Goal: Task Accomplishment & Management: Manage account settings

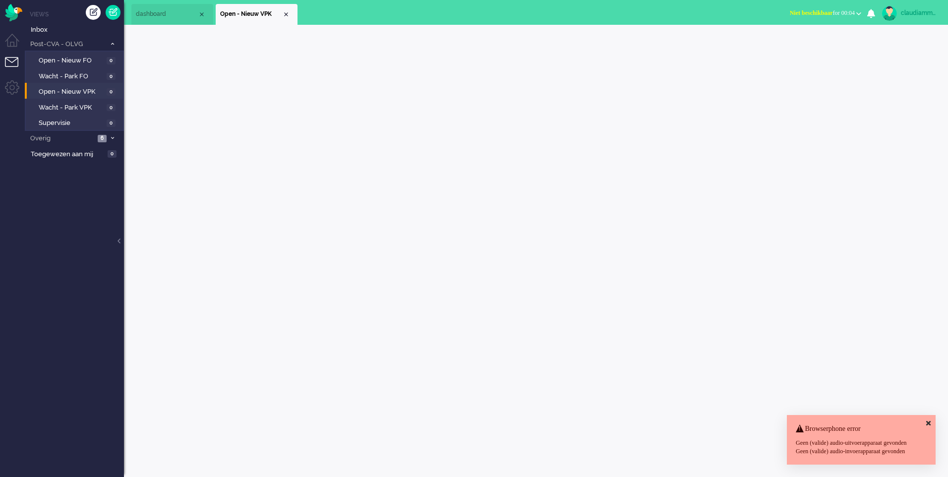
click at [77, 91] on span "Open - Nieuw VPK" at bounding box center [71, 91] width 65 height 9
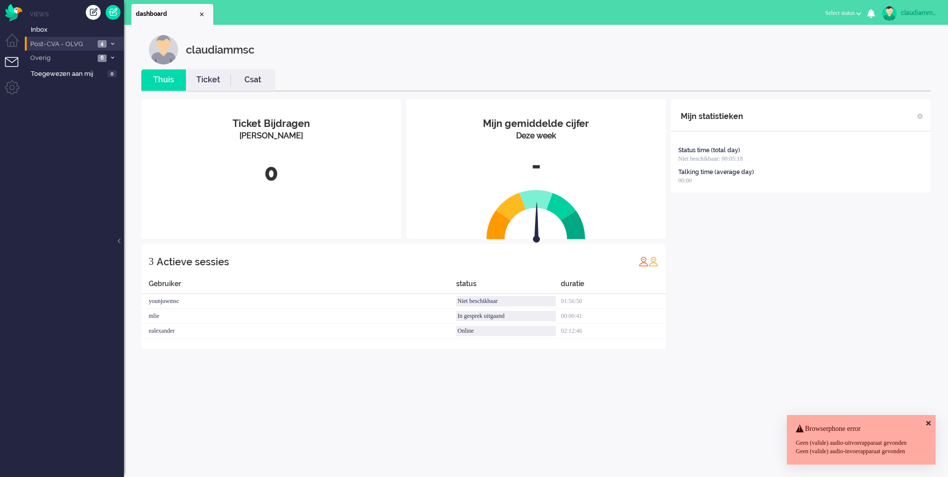
click at [110, 45] on span at bounding box center [112, 43] width 7 height 5
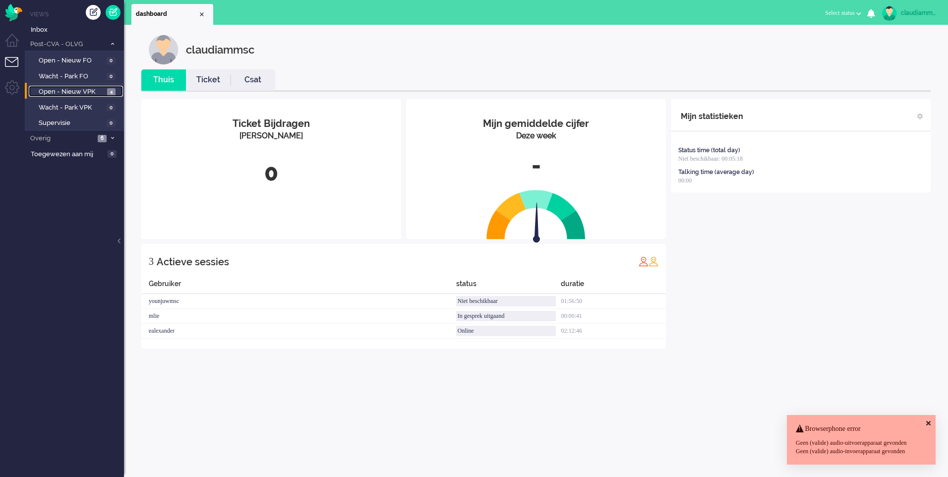
drag, startPoint x: 86, startPoint y: 90, endPoint x: 108, endPoint y: 90, distance: 21.3
click at [86, 90] on span "Open - Nieuw VPK" at bounding box center [72, 91] width 66 height 9
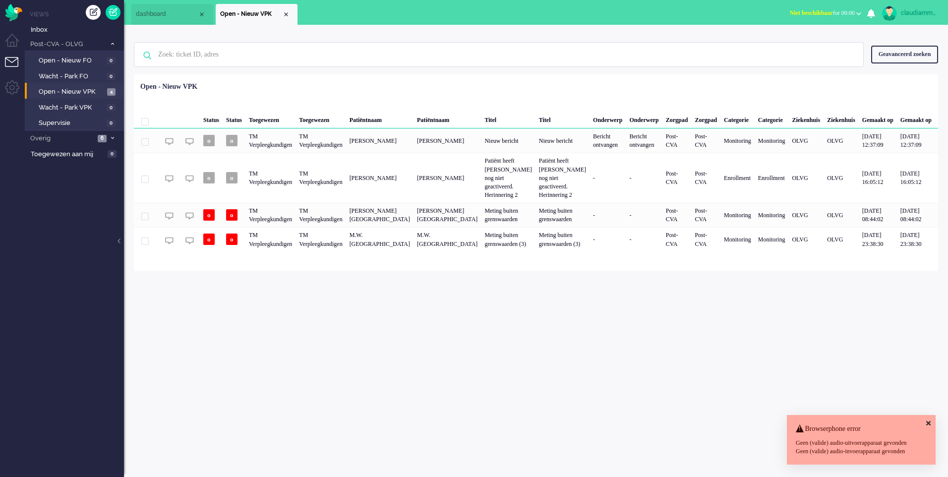
click at [602, 319] on div "claudiammsc Thuis Ticket Csat Mijn gemiddelde cijfer Deze week - Ticket Bijdrag…" at bounding box center [536, 251] width 824 height 452
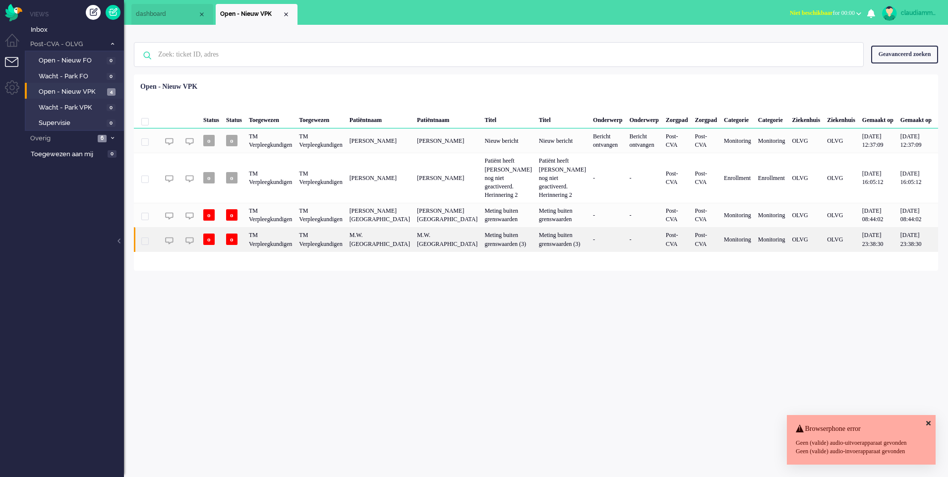
click at [505, 243] on div "Meting buiten grenswaarden (3)" at bounding box center [508, 239] width 54 height 24
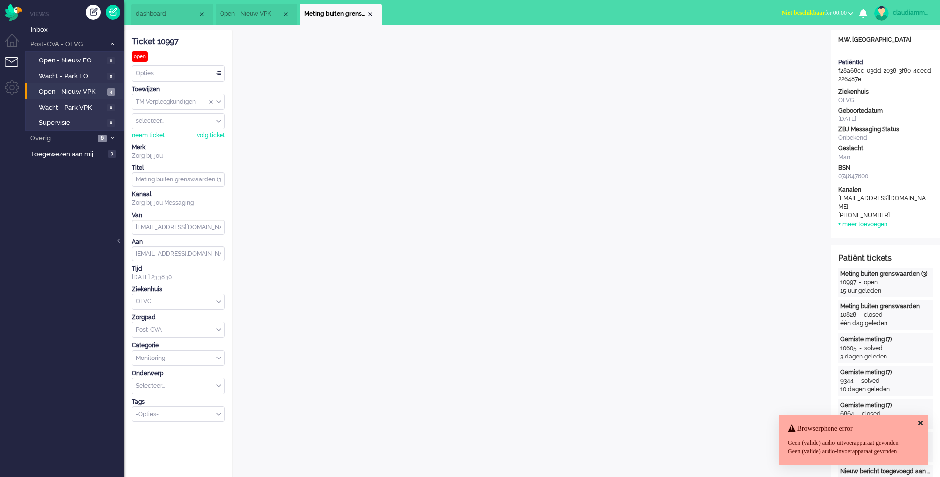
click at [921, 420] on icon at bounding box center [921, 423] width 4 height 6
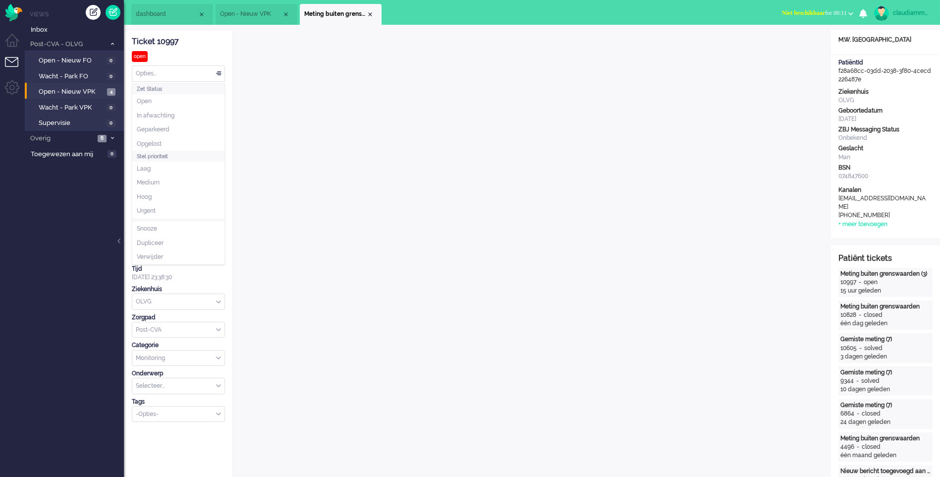
click at [204, 74] on div "Opties..." at bounding box center [178, 73] width 92 height 15
click at [184, 138] on li "Opgelost" at bounding box center [178, 144] width 92 height 14
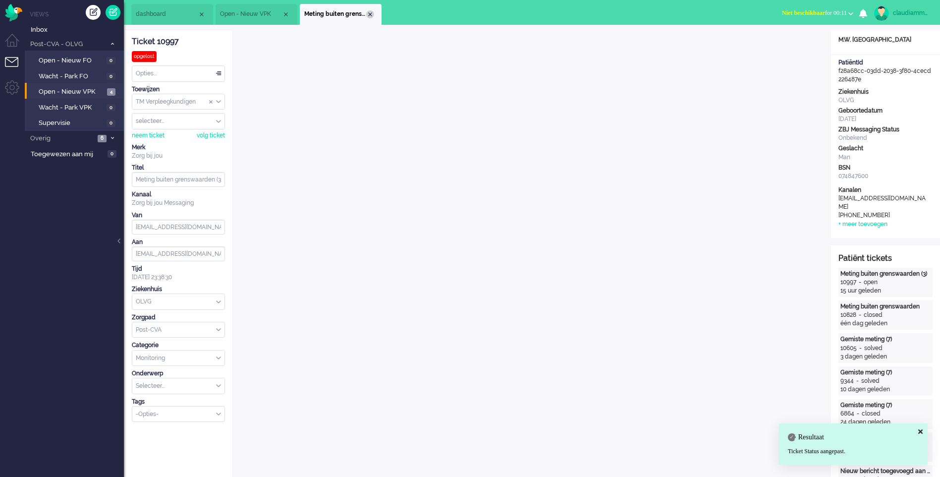
click at [372, 16] on div "Close tab" at bounding box center [370, 14] width 8 height 8
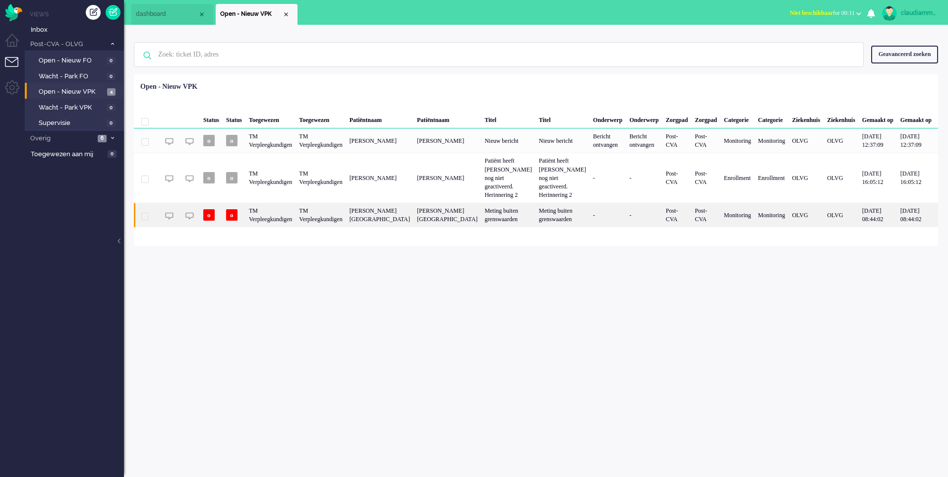
click at [535, 216] on div "Meting buiten grenswaarden" at bounding box center [562, 215] width 54 height 24
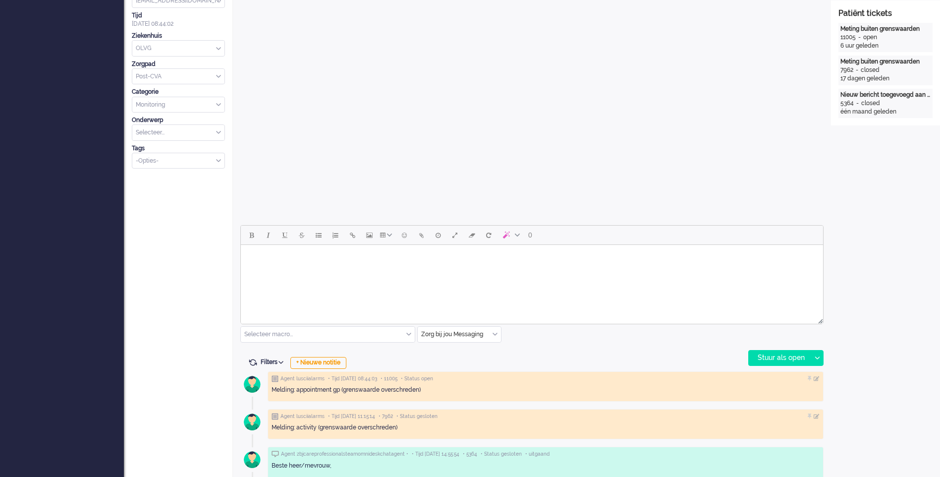
scroll to position [30, 0]
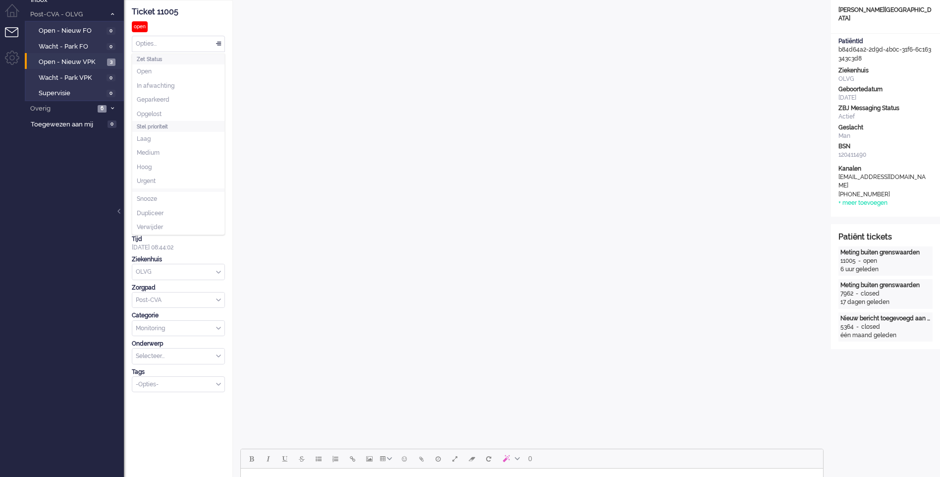
click at [222, 46] on div "Opties..." at bounding box center [178, 43] width 92 height 15
click at [195, 113] on li "Opgelost" at bounding box center [178, 114] width 92 height 14
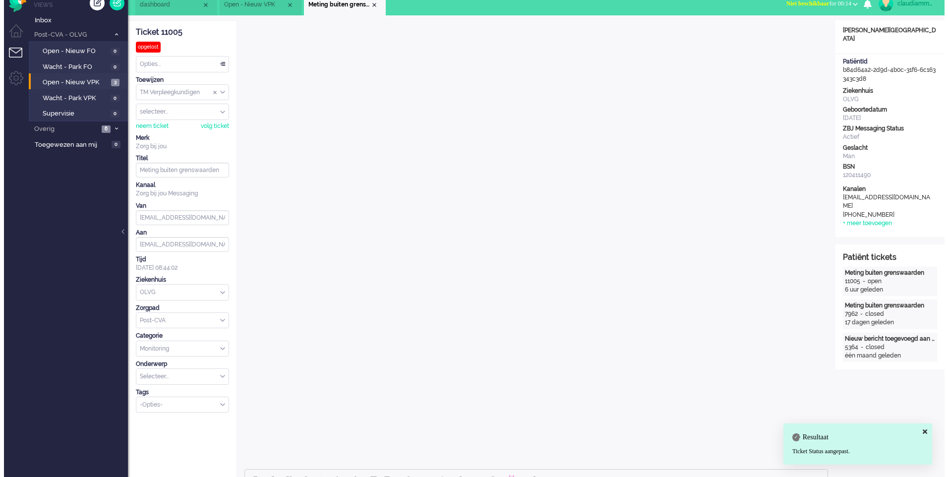
scroll to position [0, 0]
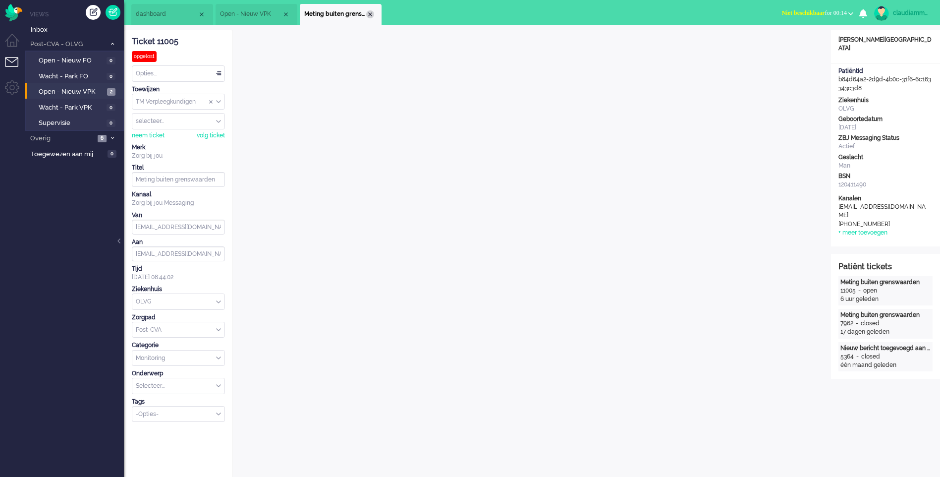
click at [369, 12] on div "Close tab" at bounding box center [370, 14] width 8 height 8
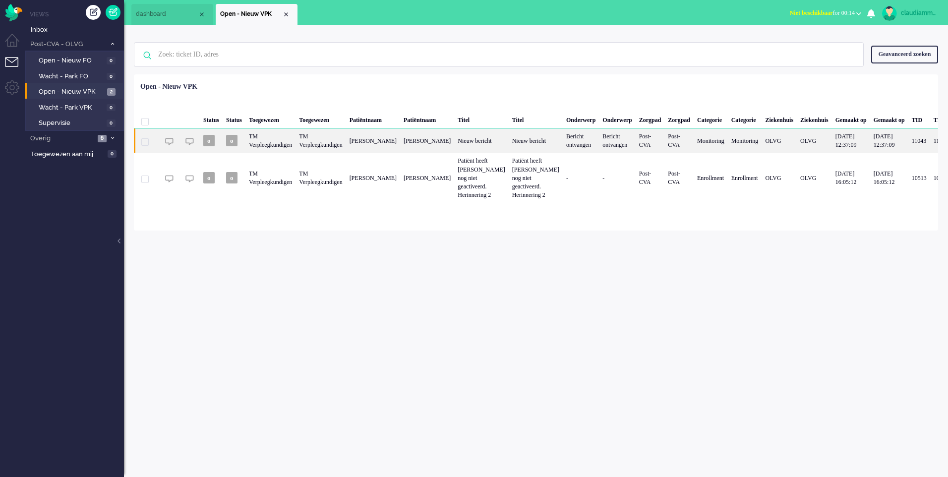
click at [554, 141] on div "Nieuw bericht" at bounding box center [536, 140] width 54 height 24
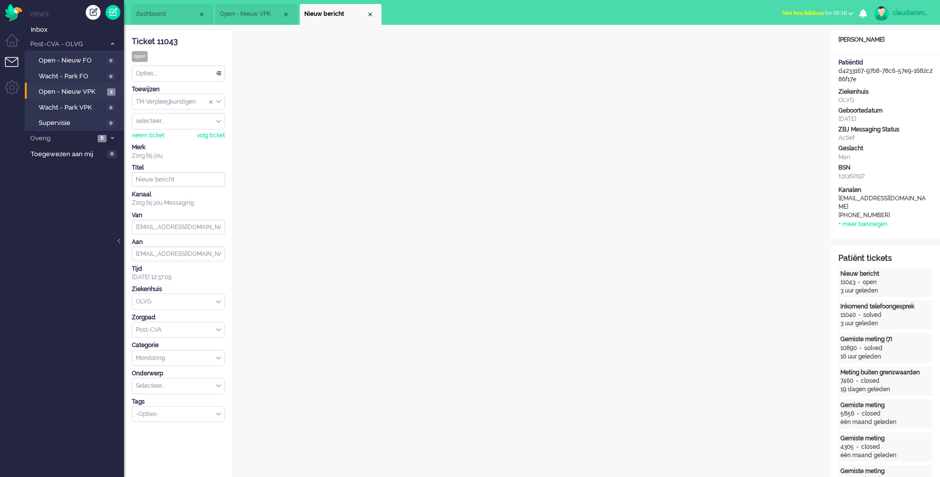
click at [208, 78] on div "Opties..." at bounding box center [178, 73] width 92 height 15
click at [181, 141] on li "Opgelost" at bounding box center [178, 144] width 92 height 14
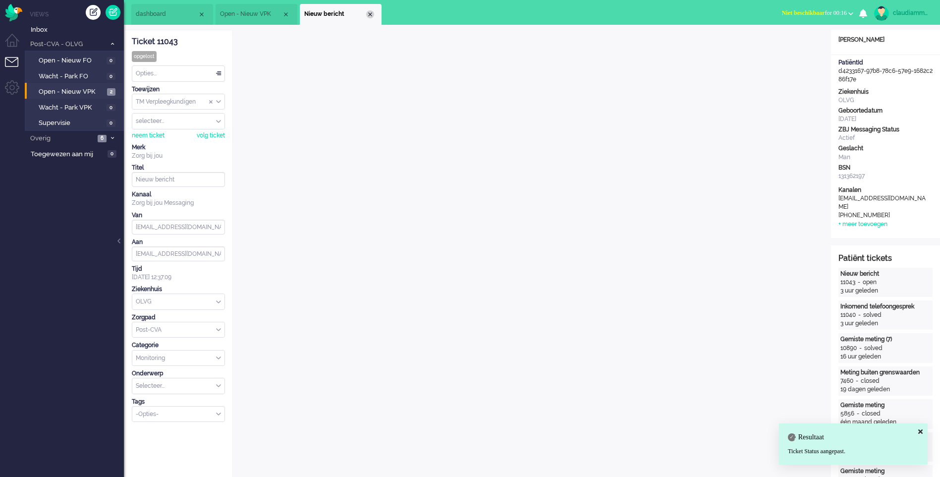
click at [370, 15] on div "Close tab" at bounding box center [370, 14] width 8 height 8
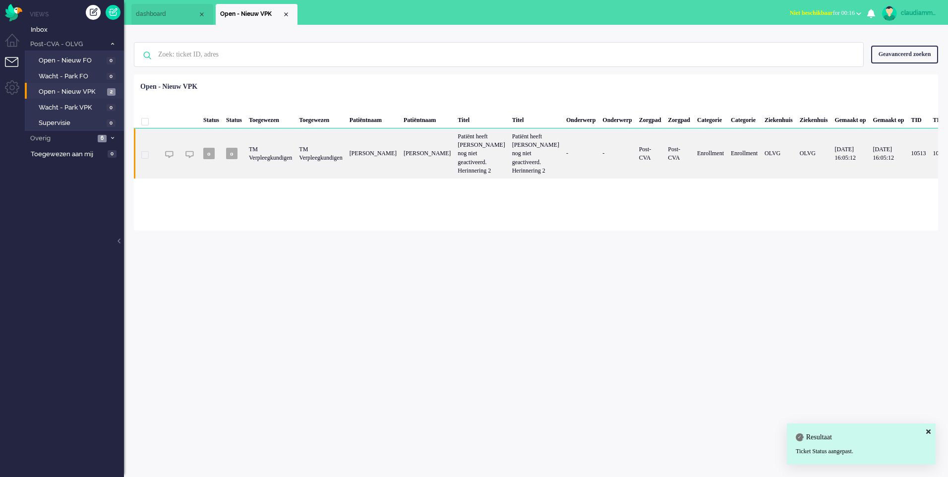
click at [506, 161] on div "Patiënt heeft [PERSON_NAME] nog niet geactiveerd. Herinnering 2" at bounding box center [481, 153] width 54 height 50
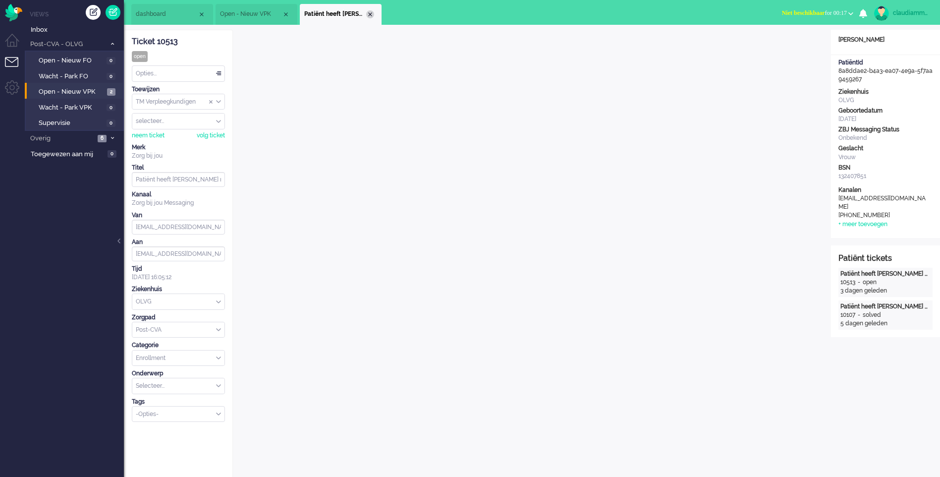
click at [372, 12] on div "Close tab" at bounding box center [370, 14] width 8 height 8
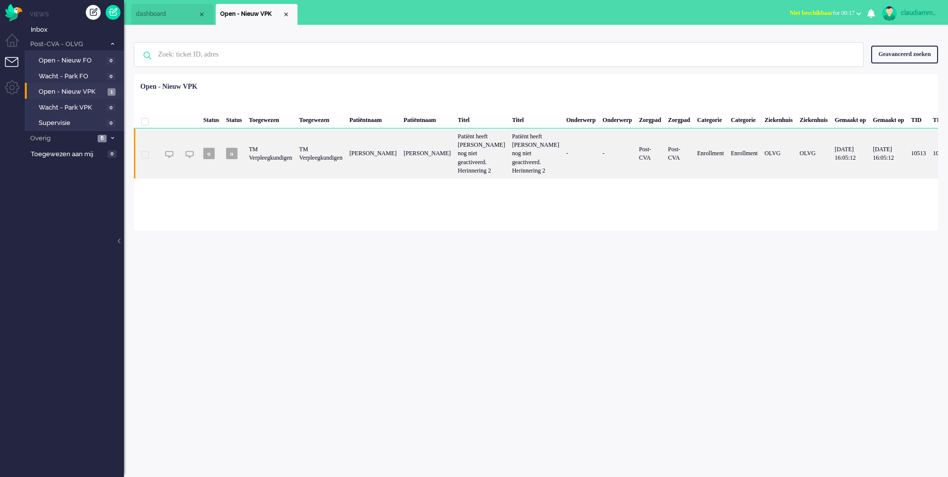
click at [454, 157] on div "[PERSON_NAME]" at bounding box center [427, 153] width 54 height 50
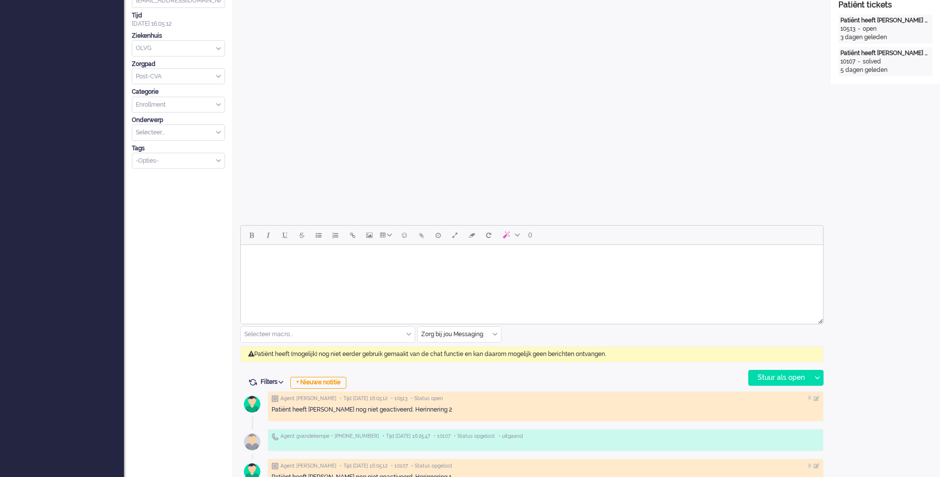
scroll to position [30, 0]
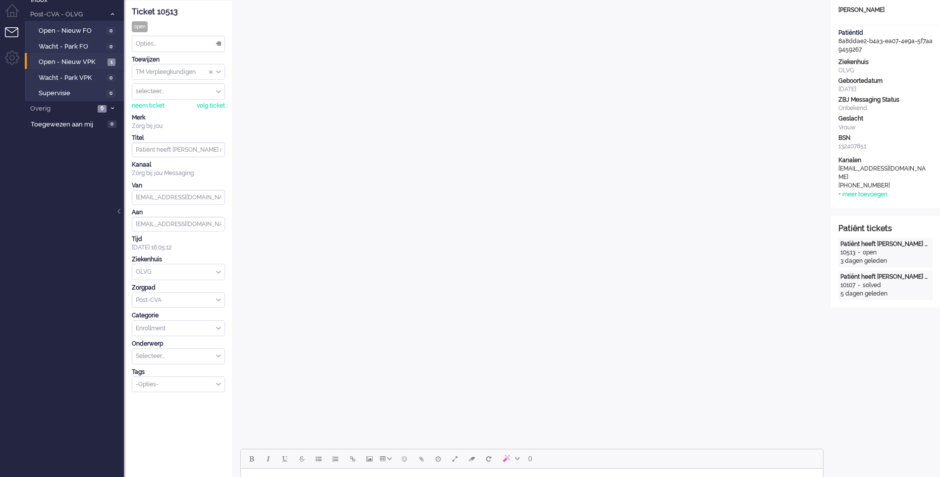
click at [218, 93] on div "selecteer..." at bounding box center [178, 91] width 92 height 15
click at [216, 92] on span "Assign User" at bounding box center [218, 91] width 5 height 7
click at [219, 71] on div "TM Verpleegkundigen" at bounding box center [178, 71] width 92 height 15
click at [204, 88] on li "TM Medewerkers" at bounding box center [178, 87] width 92 height 14
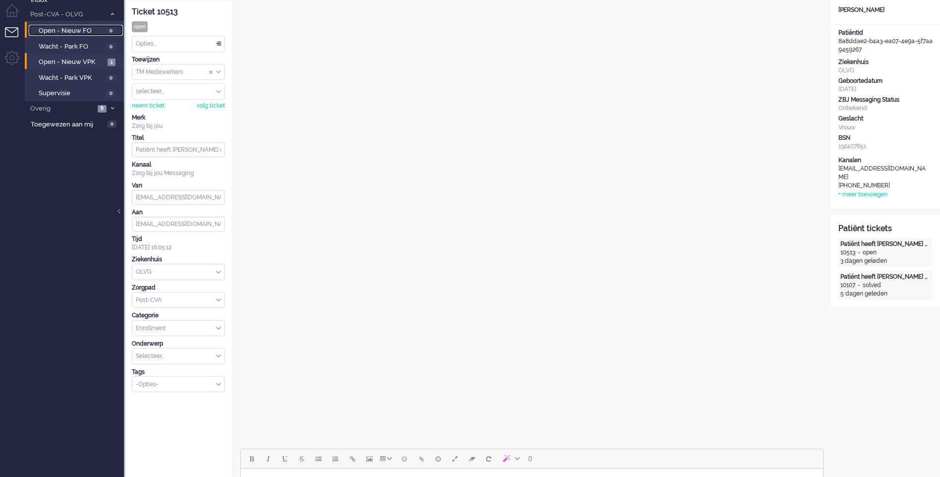
click at [83, 34] on span "Open - Nieuw FO" at bounding box center [71, 30] width 65 height 9
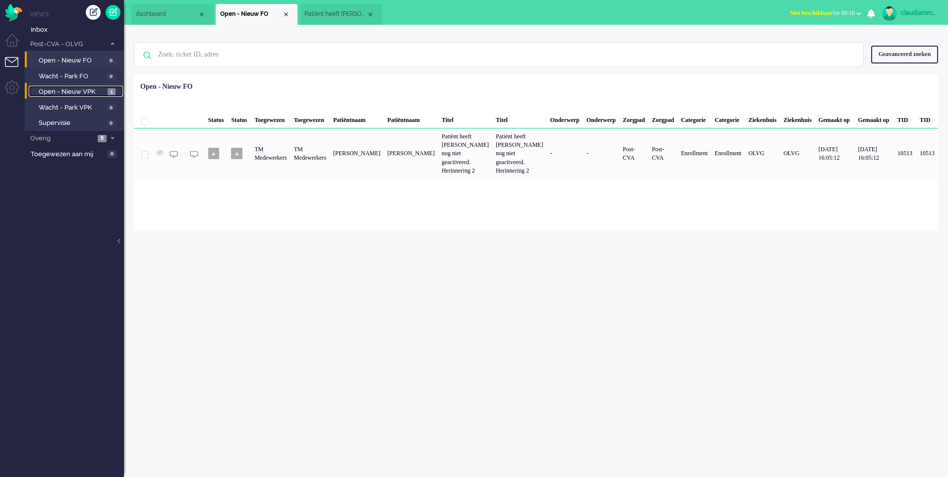
click at [81, 93] on span "Open - Nieuw VPK" at bounding box center [72, 91] width 66 height 9
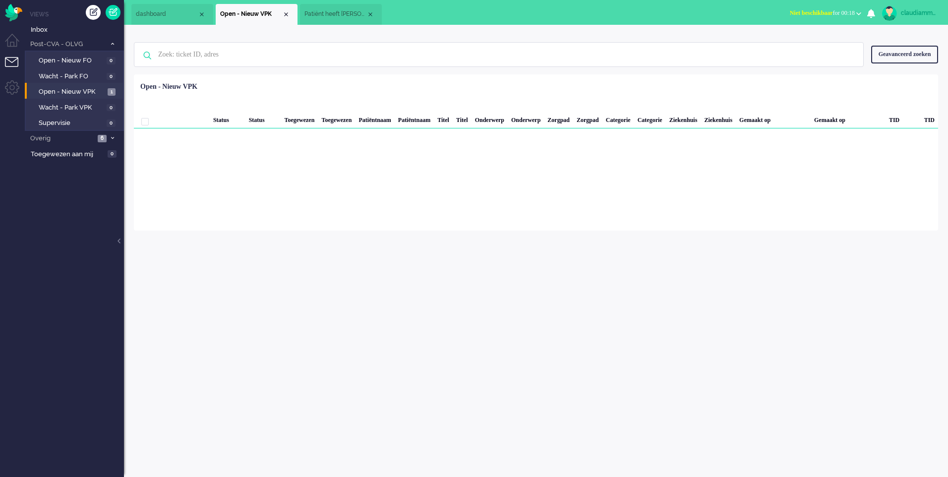
click at [296, 181] on div "Loading... Status Status Toegewezen Toegewezen Patiëntnaam Patiëntnaam Titel Ti…" at bounding box center [536, 152] width 804 height 156
